Goal: Transaction & Acquisition: Purchase product/service

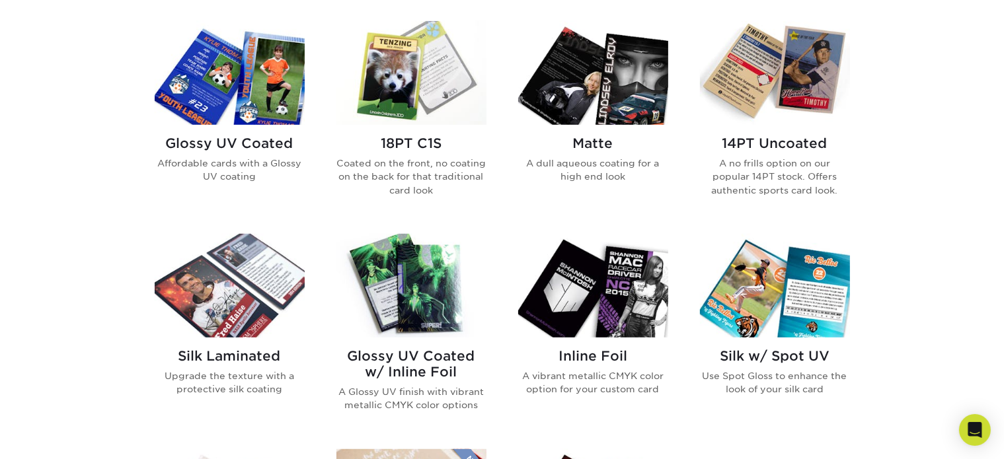
scroll to position [661, 0]
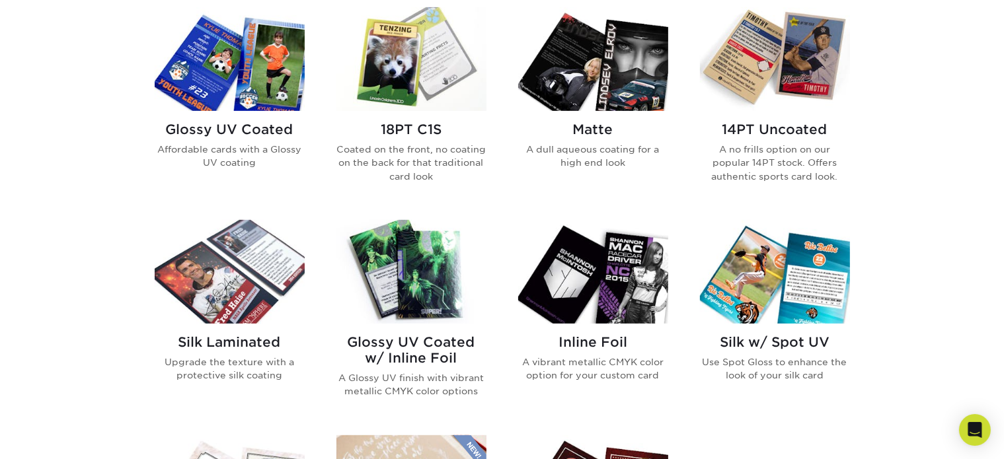
click at [780, 135] on h2 "14PT Uncoated" at bounding box center [775, 130] width 150 height 16
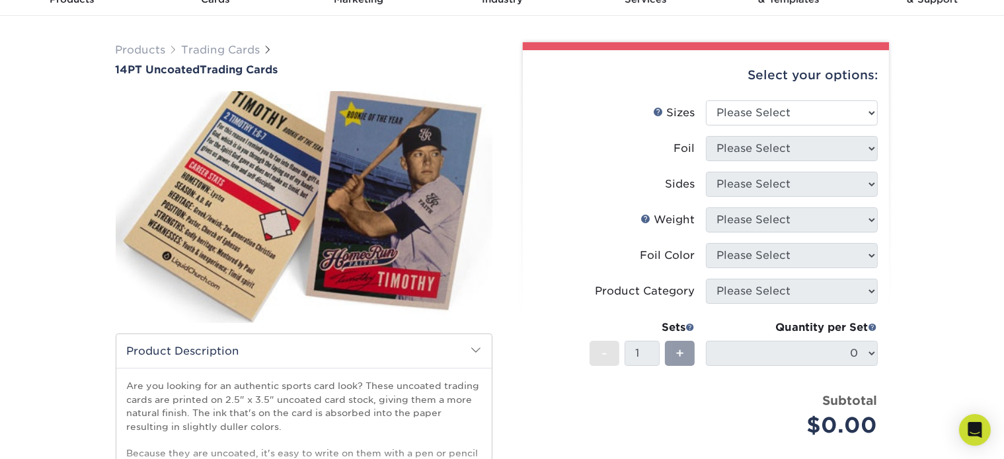
scroll to position [66, 0]
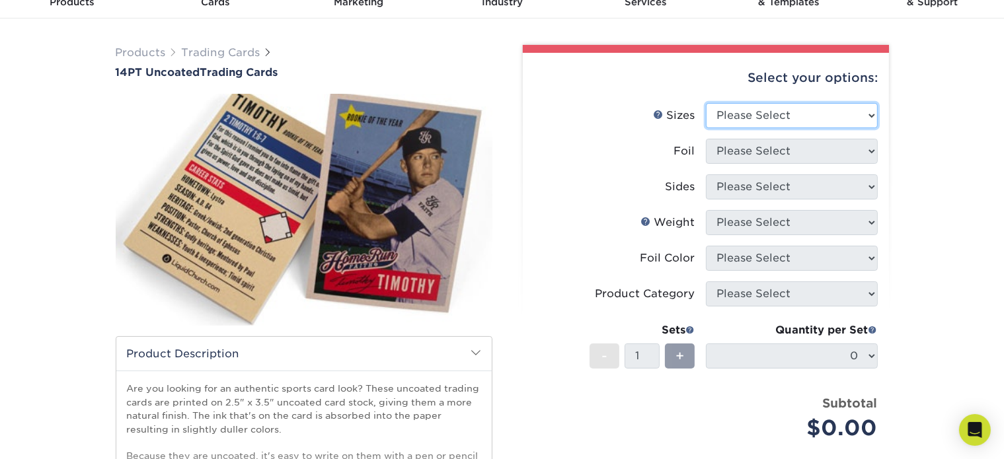
click at [822, 120] on select "Please Select 2.5" x 3.5"" at bounding box center [792, 115] width 172 height 25
click at [894, 157] on div "Select your options: Sizes Help Sizes Please Select 2.5" x 3.5" Foil N/A" at bounding box center [700, 345] width 397 height 600
click at [879, 153] on div "Select your options: Sizes Help Sizes Please Select 2.5" x 3.5" Foil Please Sel…" at bounding box center [706, 328] width 366 height 551
click at [808, 129] on li "Sizes Help Sizes Please Select 2.5" x 3.5"" at bounding box center [706, 121] width 344 height 36
click at [798, 110] on select "Please Select 2.5" x 3.5"" at bounding box center [792, 115] width 172 height 25
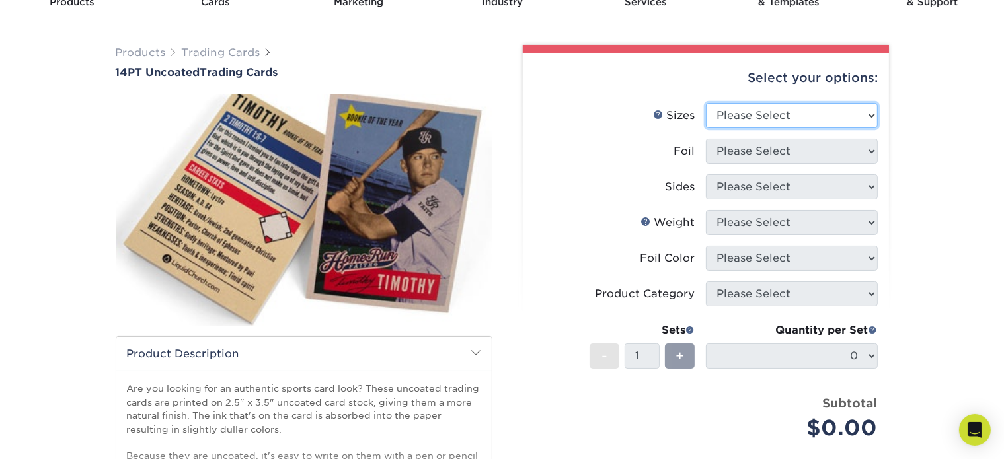
select select "2.50x3.50"
click at [706, 103] on select "Please Select 2.5" x 3.5"" at bounding box center [792, 115] width 172 height 25
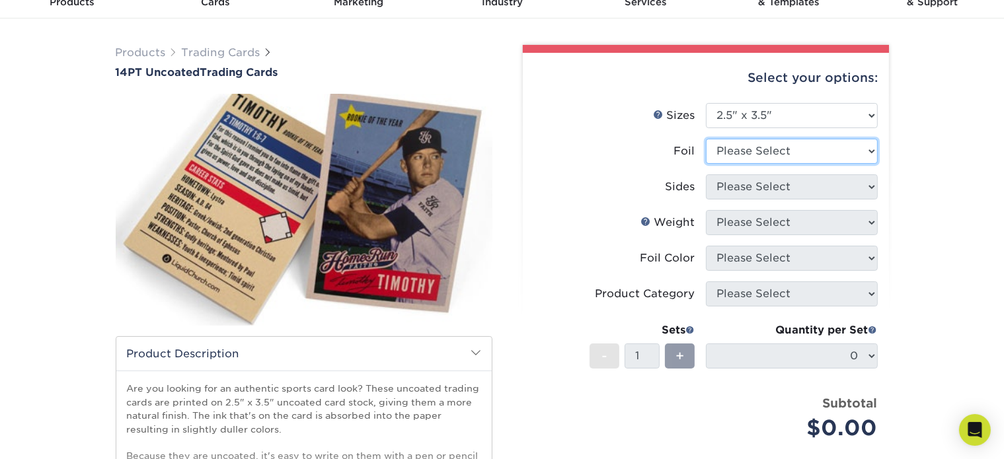
click at [758, 152] on select "Please Select Yes No" at bounding box center [792, 151] width 172 height 25
click at [706, 139] on select "Please Select Yes No" at bounding box center [792, 151] width 172 height 25
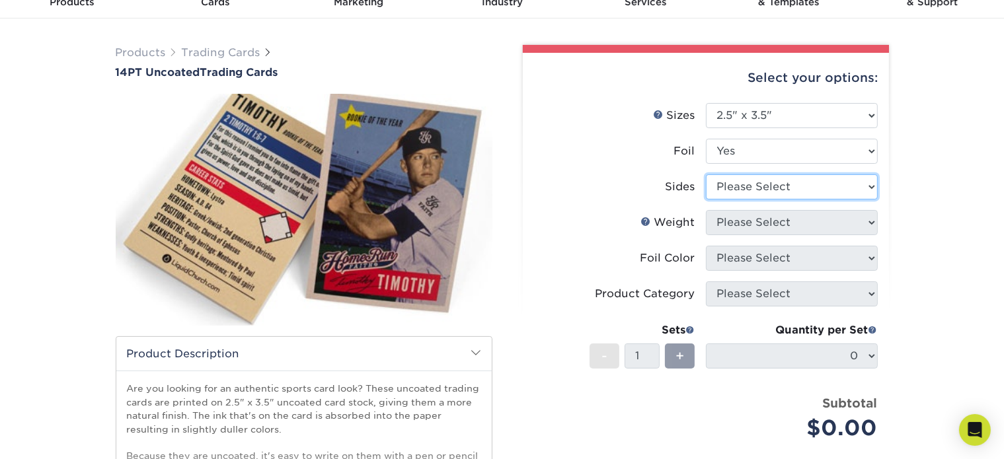
click at [753, 188] on select "Please Select Print Both Sides - Foil Both Sides Print Both Sides - Foil Front …" at bounding box center [792, 186] width 172 height 25
click at [561, 199] on li "Sides Please Select Print Both Sides - Foil Both Sides Print Both Sides - Foil …" at bounding box center [706, 192] width 344 height 36
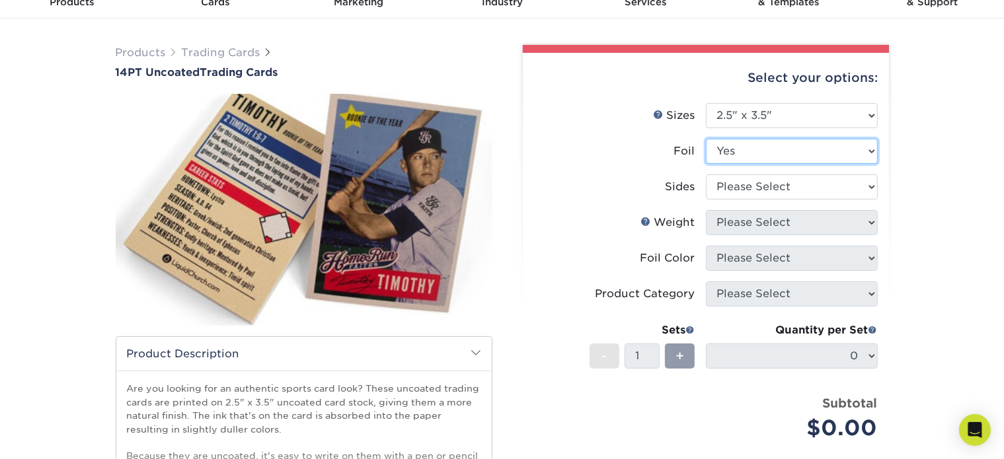
click at [808, 153] on select "Please Select Yes No" at bounding box center [792, 151] width 172 height 25
select select "0"
click at [706, 139] on select "Please Select Yes No" at bounding box center [792, 151] width 172 height 25
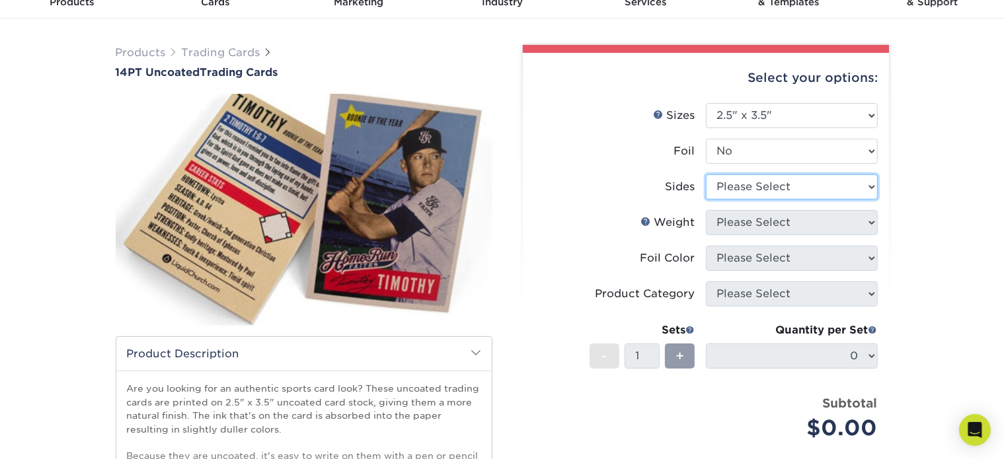
click at [775, 190] on select "Please Select Print Both Sides Print Front Only" at bounding box center [792, 186] width 172 height 25
select select "13abbda7-1d64-4f25-8bb2-c179b224825d"
click at [706, 174] on select "Please Select Print Both Sides Print Front Only" at bounding box center [792, 186] width 172 height 25
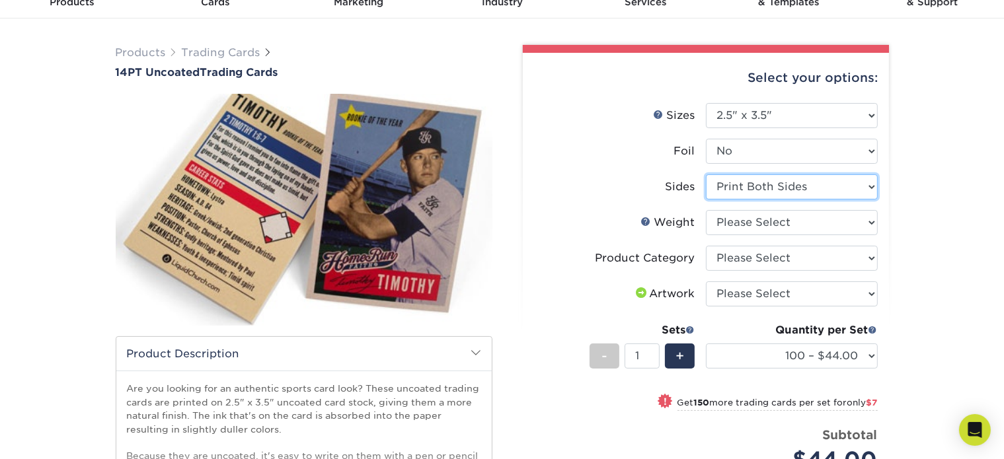
click at [728, 181] on select "Please Select Print Both Sides Print Front Only" at bounding box center [792, 186] width 172 height 25
click at [706, 174] on select "Please Select Print Both Sides Print Front Only" at bounding box center [792, 186] width 172 height 25
click at [740, 224] on select "Please Select 14PT Uncoated" at bounding box center [792, 222] width 172 height 25
select select "14PT Uncoated"
click at [706, 210] on select "Please Select 14PT Uncoated" at bounding box center [792, 222] width 172 height 25
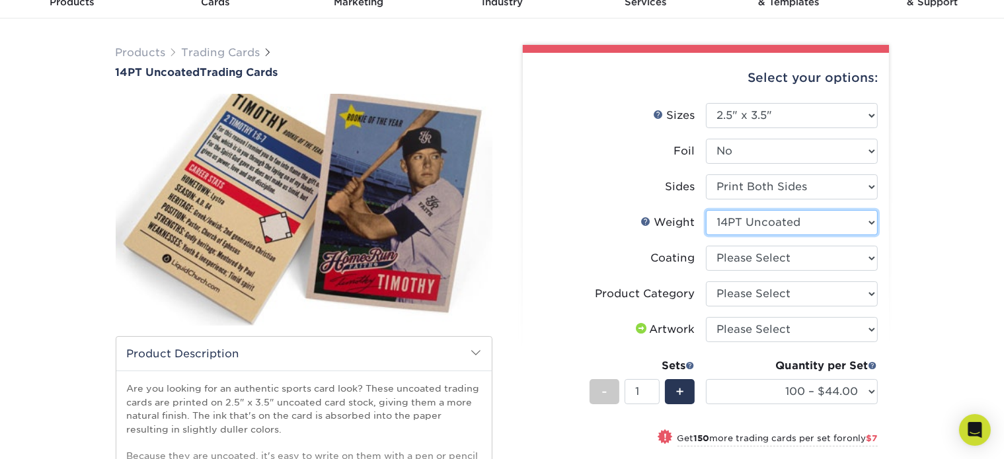
click at [706, 210] on select "Please Select 14PT Uncoated" at bounding box center [792, 222] width 172 height 25
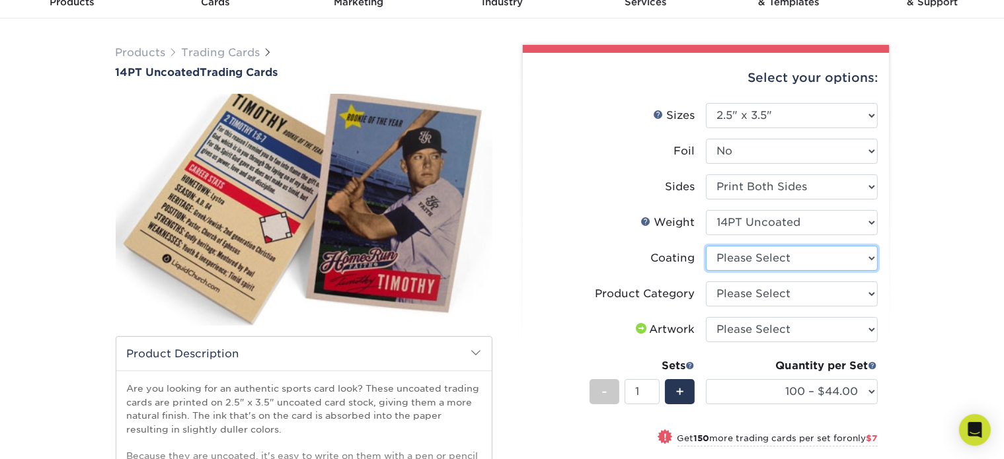
click at [769, 262] on select at bounding box center [792, 258] width 172 height 25
select select "3e7618de-abca-4bda-9f97-8b9129e913d8"
click at [706, 246] on select at bounding box center [792, 258] width 172 height 25
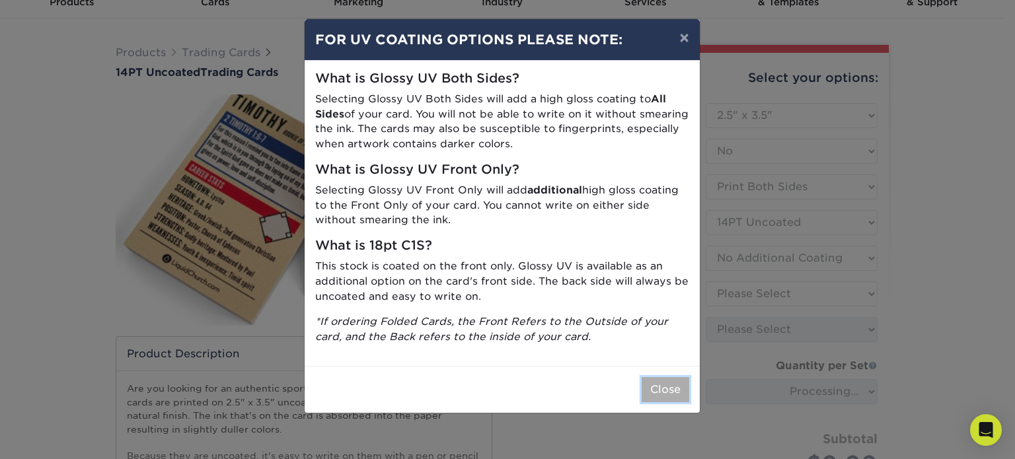
click at [661, 379] on button "Close" at bounding box center [666, 389] width 48 height 25
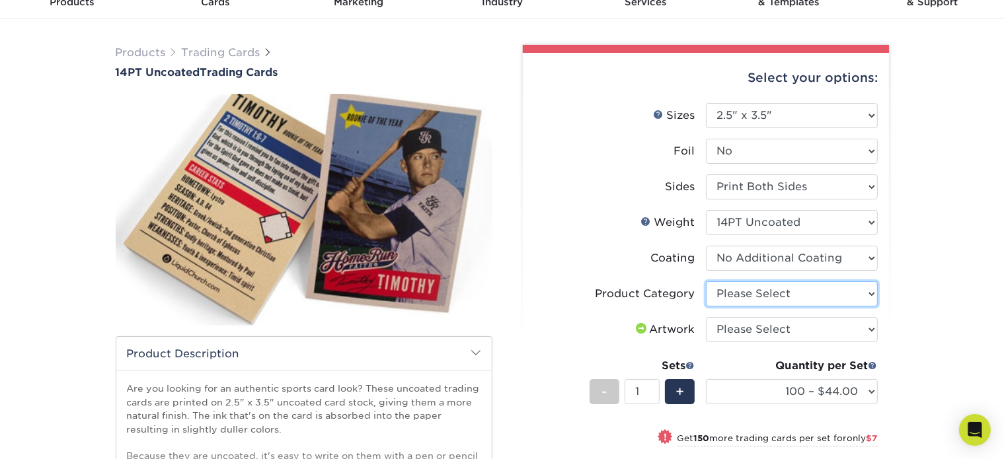
click at [764, 303] on select "Please Select Trading Cards" at bounding box center [792, 294] width 172 height 25
select select "c2f9bce9-36c2-409d-b101-c29d9d031e18"
click at [706, 282] on select "Please Select Trading Cards" at bounding box center [792, 294] width 172 height 25
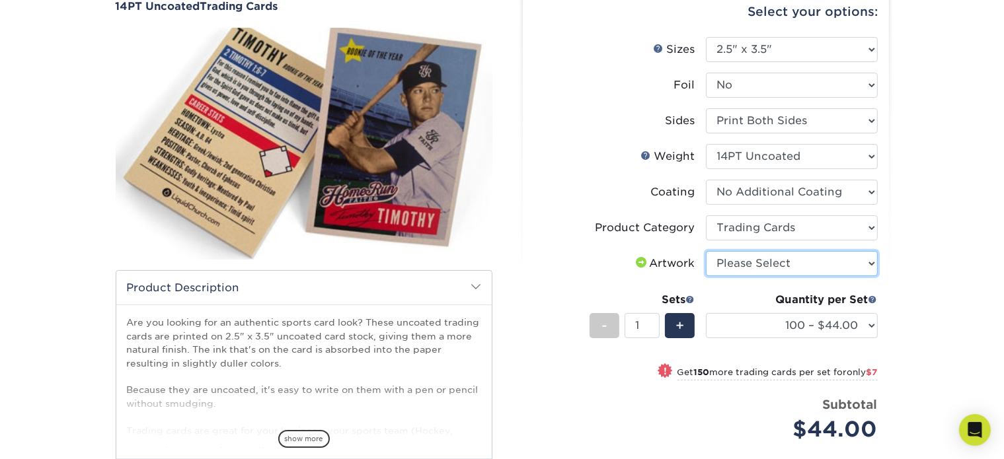
click at [765, 261] on select "Please Select I will upload files I need a design - $100" at bounding box center [792, 263] width 172 height 25
select select "upload"
click at [706, 251] on select "Please Select I will upload files I need a design - $100" at bounding box center [792, 263] width 172 height 25
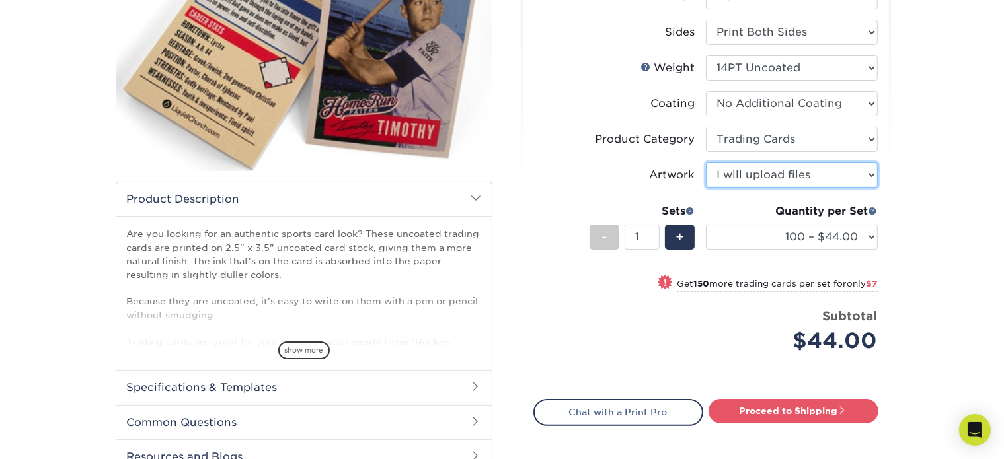
scroll to position [264, 0]
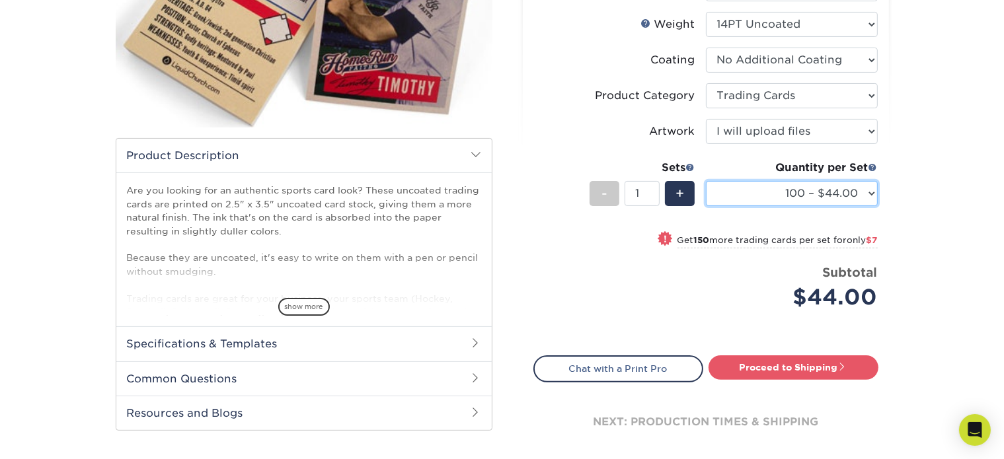
click at [842, 192] on select "100 – $44.00 250 – $51.00 500 – $54.00 1000 – $78.00 2500 – $148.00 5000 – $198…" at bounding box center [792, 193] width 172 height 25
click at [915, 203] on div "Products Trading Cards 14PT Uncoated Trading Cards show more Templates" at bounding box center [502, 164] width 1004 height 689
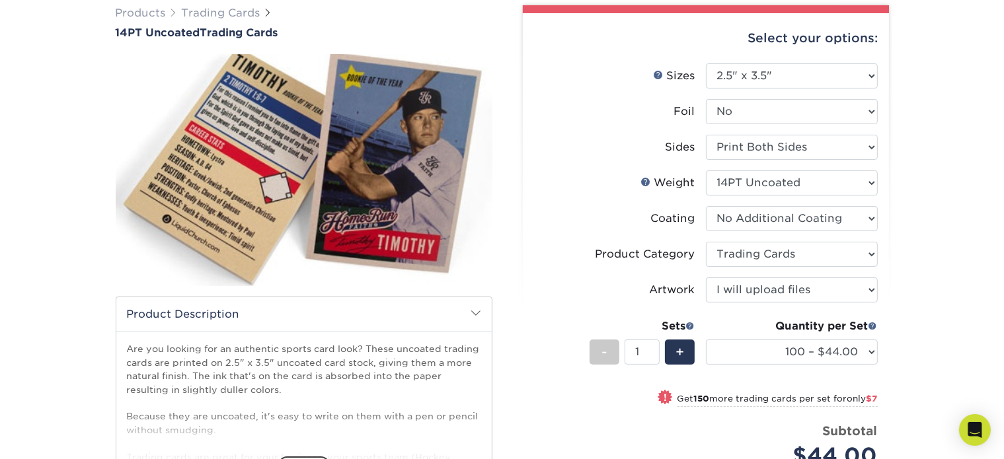
scroll to position [0, 0]
